Goal: Transaction & Acquisition: Purchase product/service

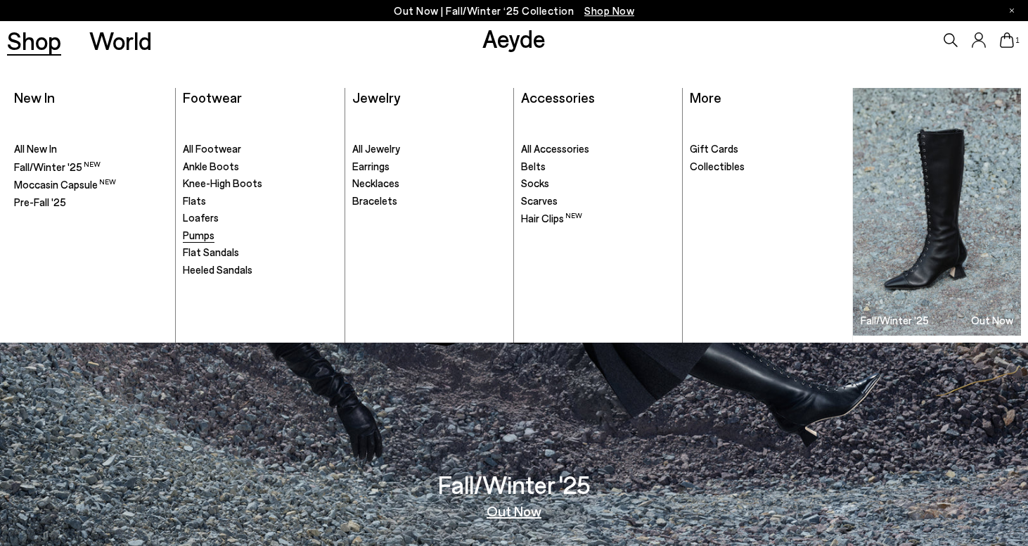
click at [205, 236] on span "Pumps" at bounding box center [199, 235] width 32 height 13
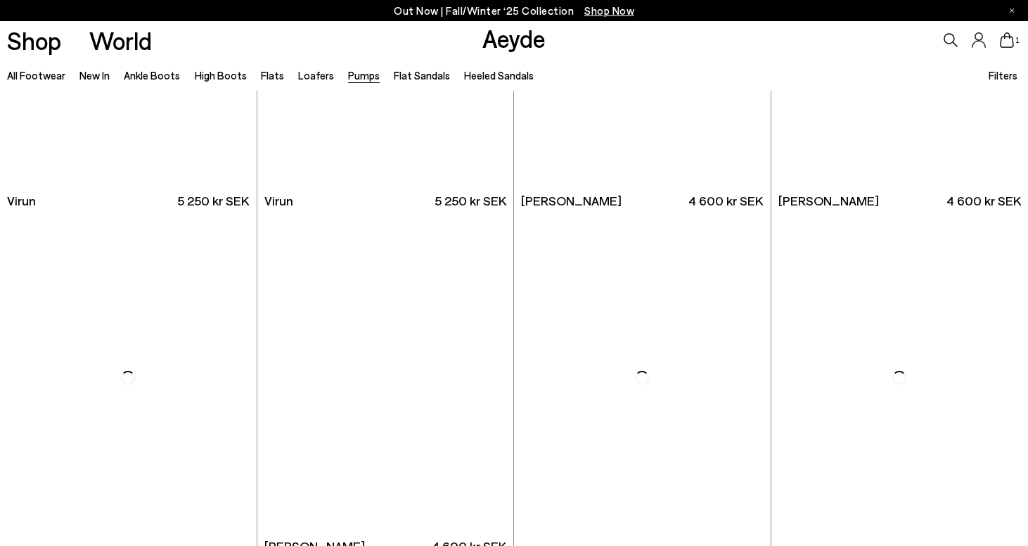
scroll to position [1656, 0]
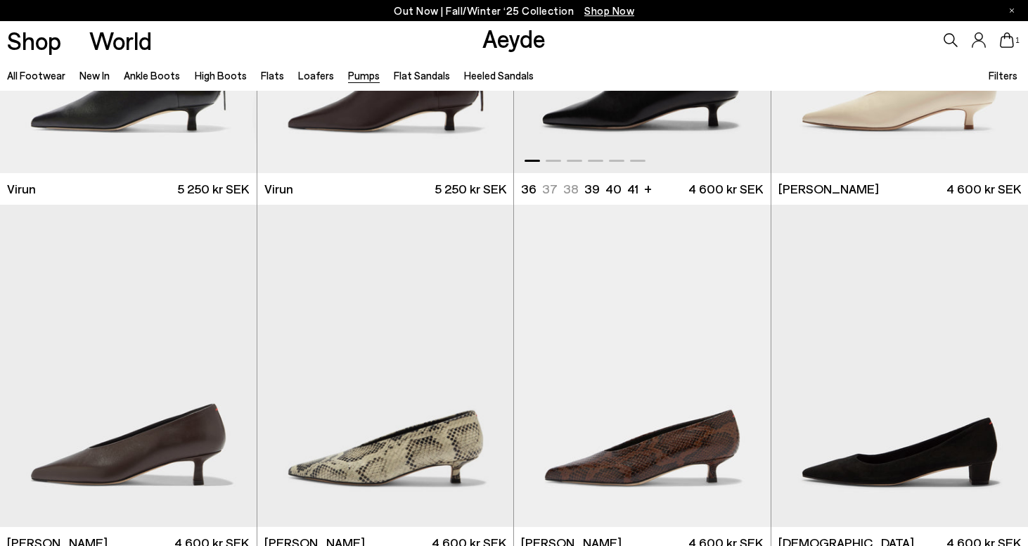
click at [658, 122] on img "1 / 6" at bounding box center [642, 11] width 257 height 322
click at [668, 143] on img "1 / 6" at bounding box center [642, 11] width 257 height 322
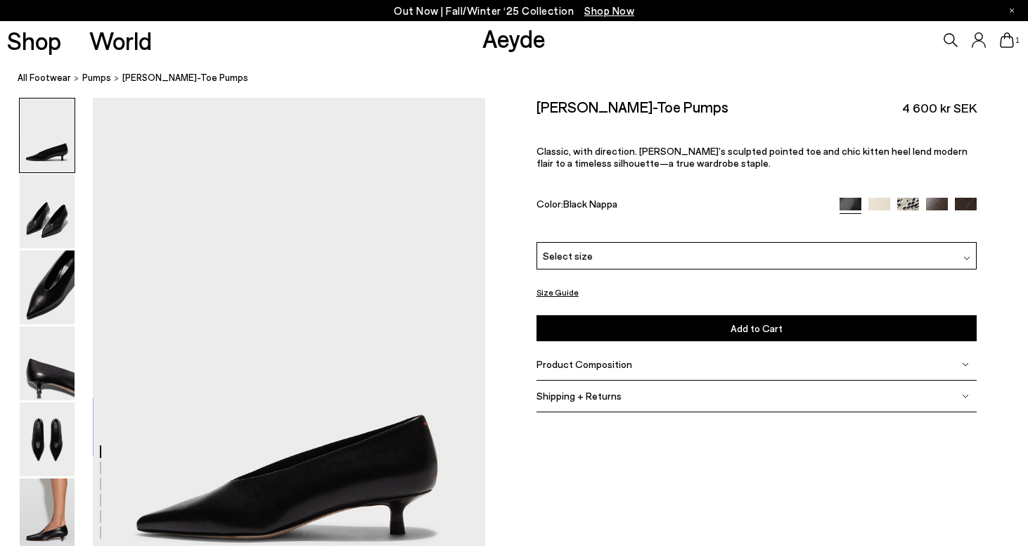
click at [627, 257] on div "Select size" at bounding box center [757, 255] width 440 height 27
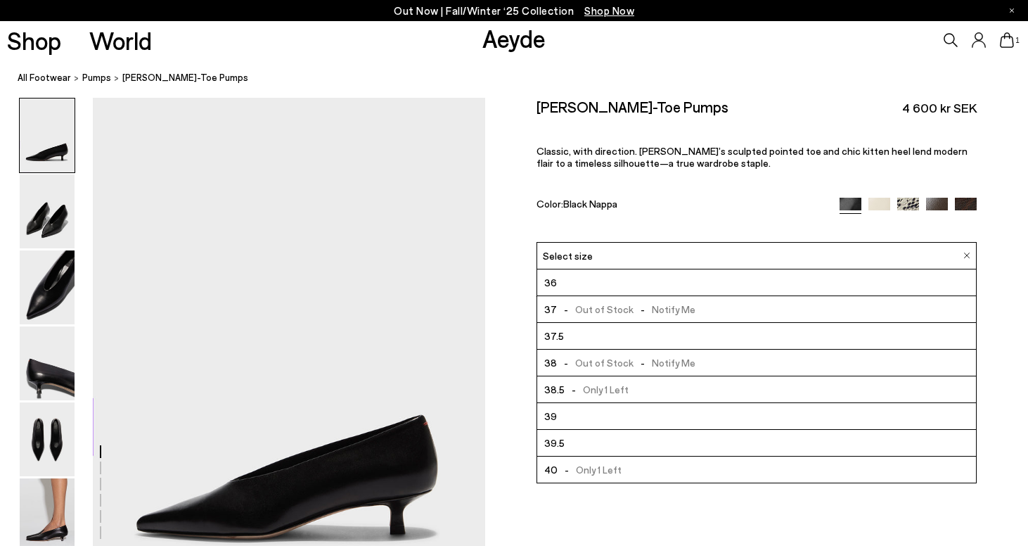
click at [592, 391] on span "- Only 1 Left" at bounding box center [597, 390] width 64 height 18
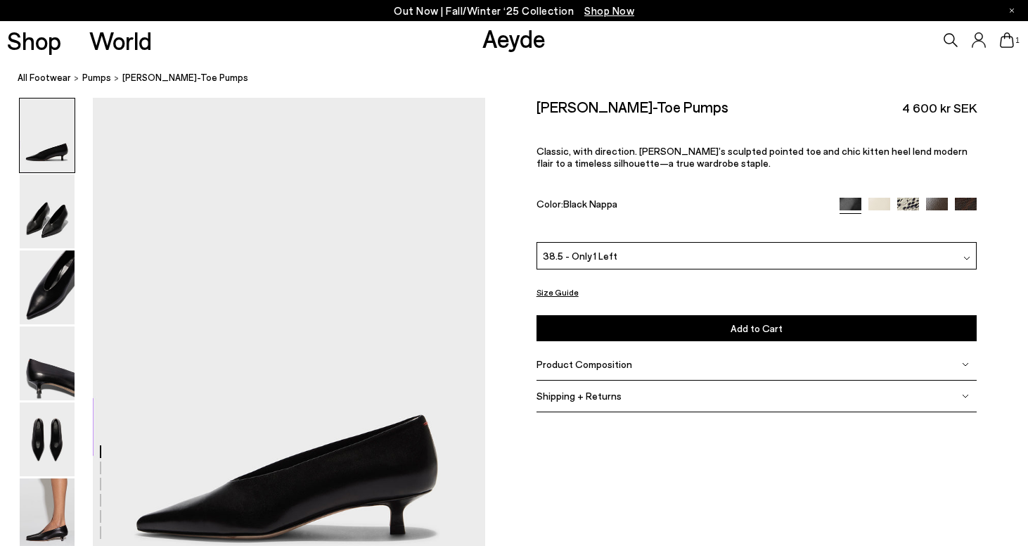
click at [563, 290] on button "Size Guide" at bounding box center [558, 292] width 42 height 18
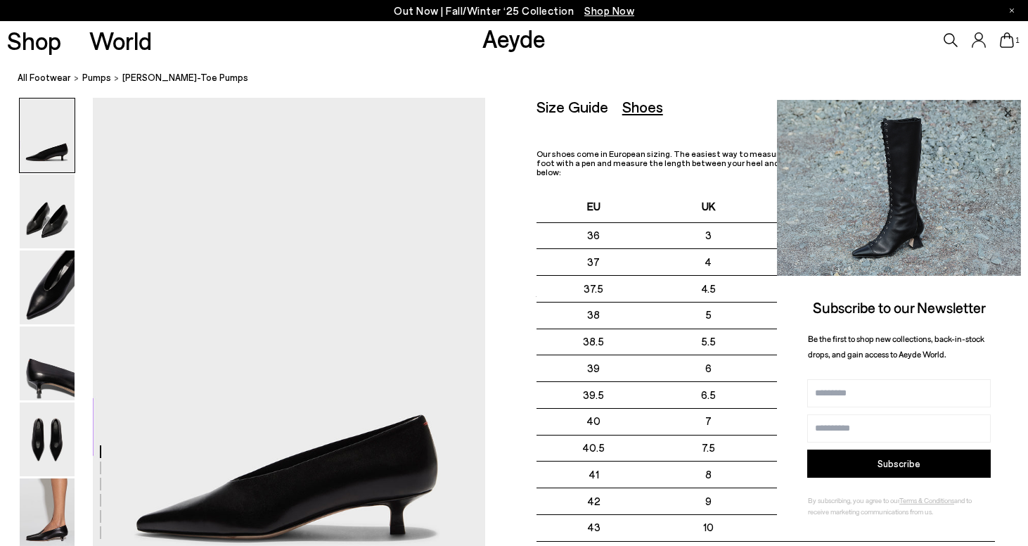
click at [1009, 113] on icon at bounding box center [1007, 112] width 7 height 7
